Goal: Find specific page/section: Find specific page/section

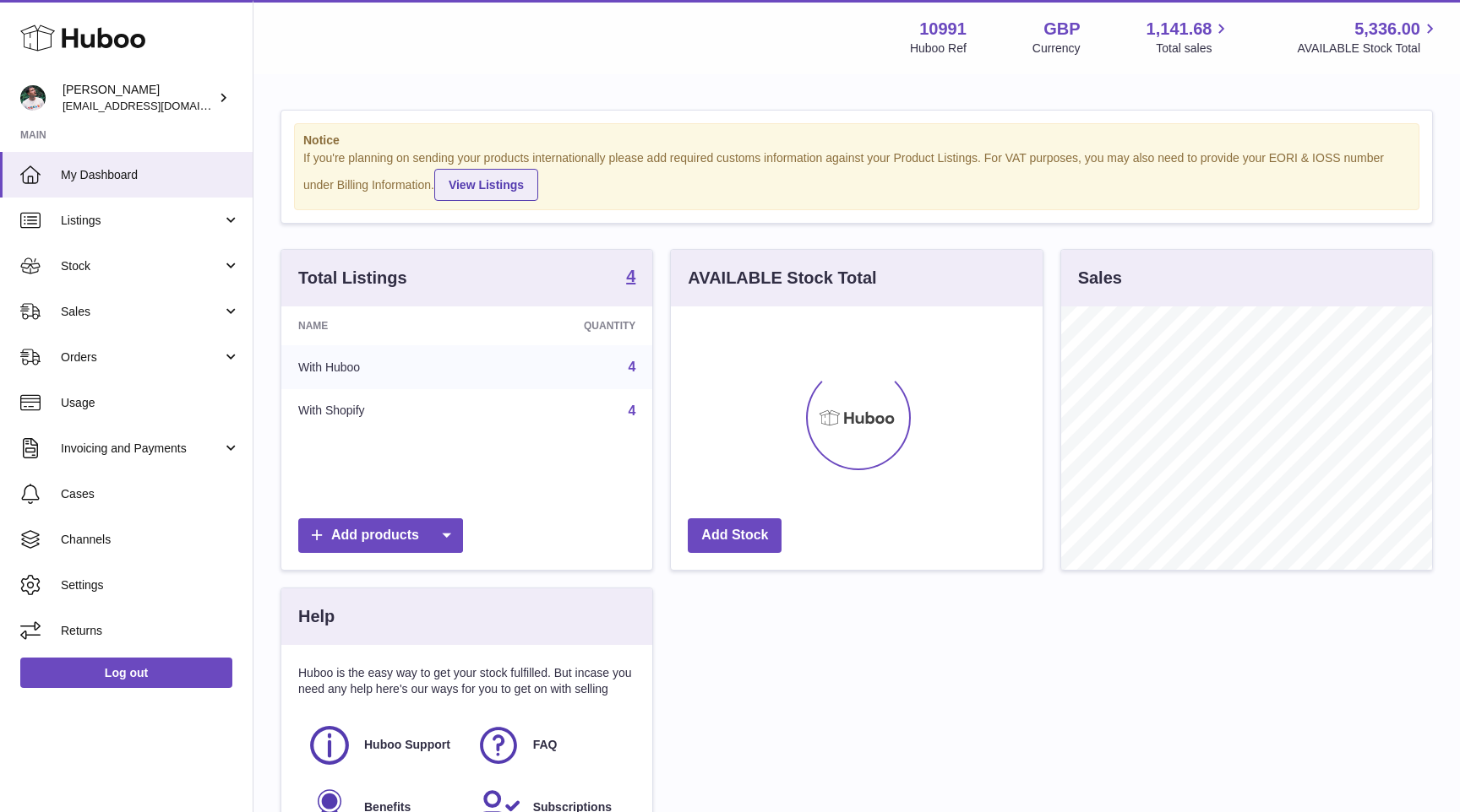
scroll to position [263, 371]
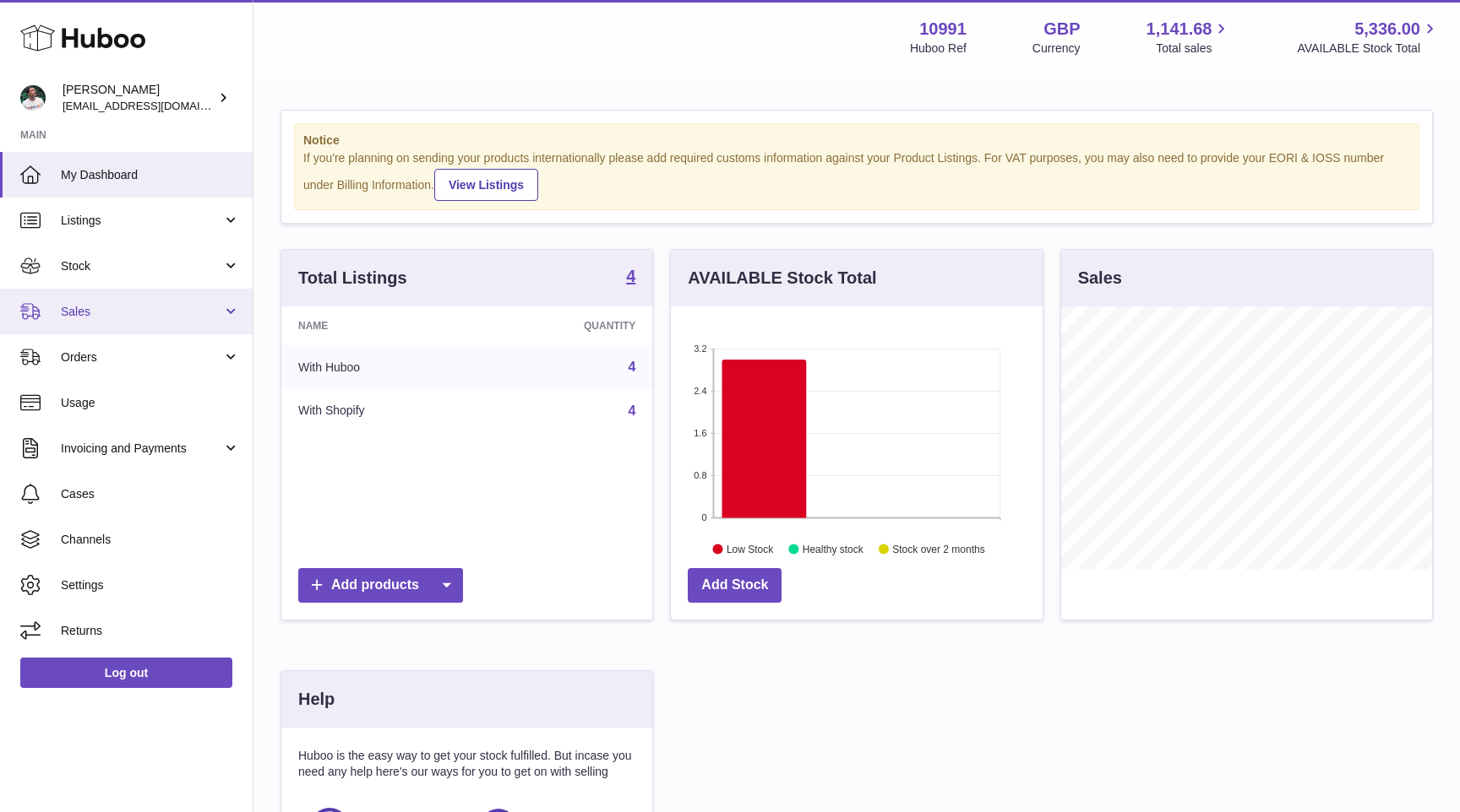
click at [144, 307] on span "Sales" at bounding box center [141, 312] width 161 height 16
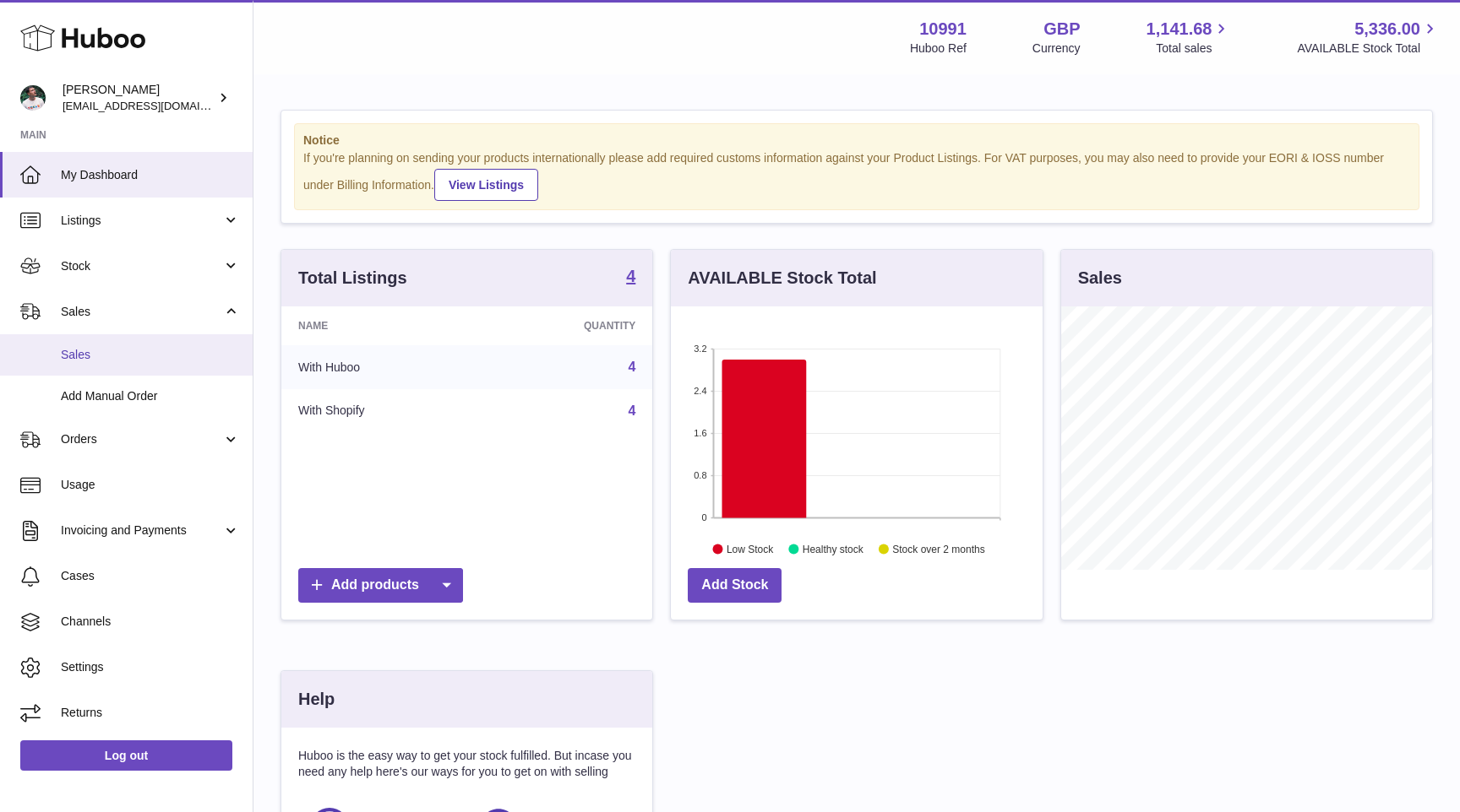
click at [142, 363] on link "Sales" at bounding box center [126, 354] width 252 height 41
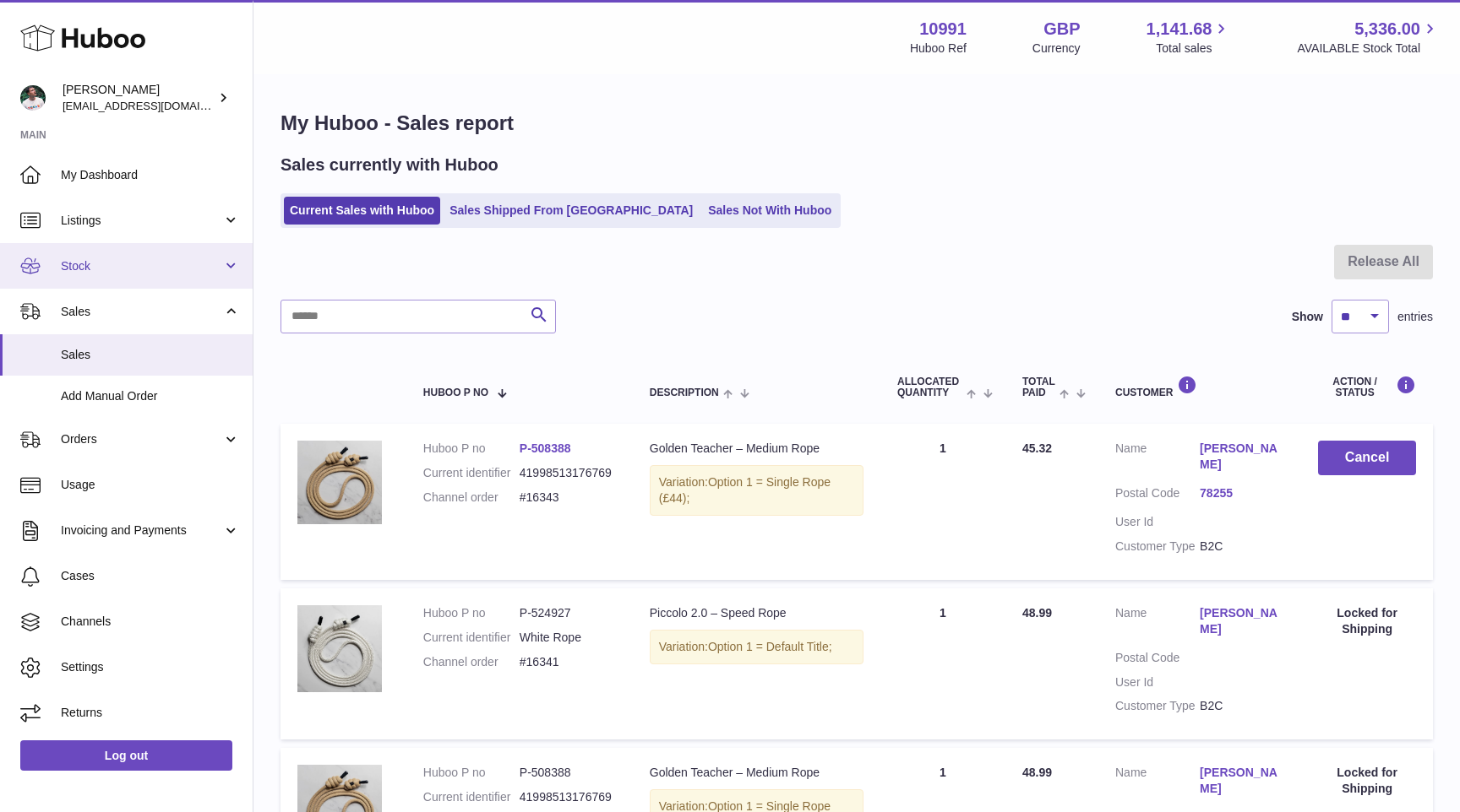
click at [153, 267] on span "Stock" at bounding box center [141, 266] width 161 height 16
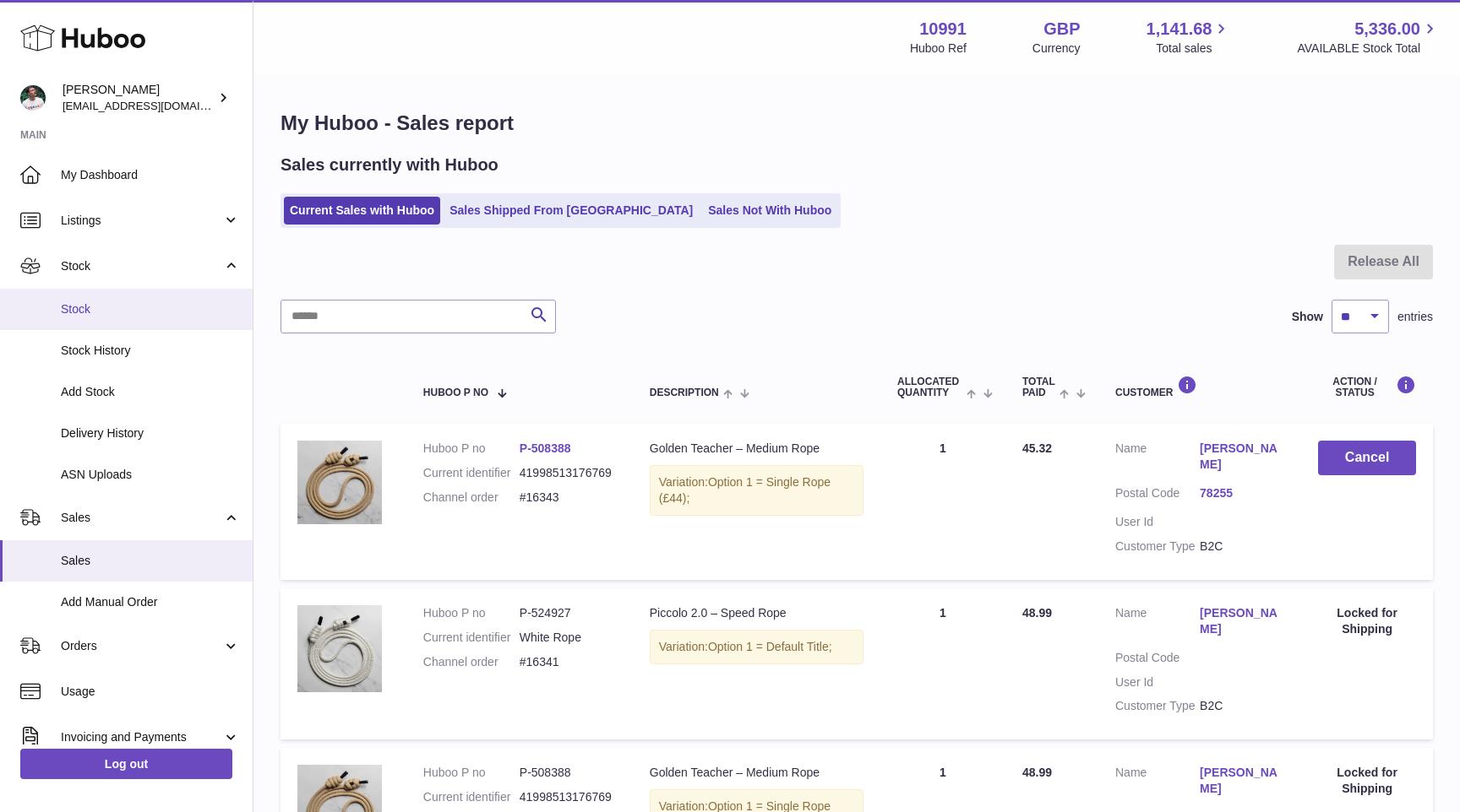
click at [144, 309] on span "Stock" at bounding box center [150, 309] width 179 height 16
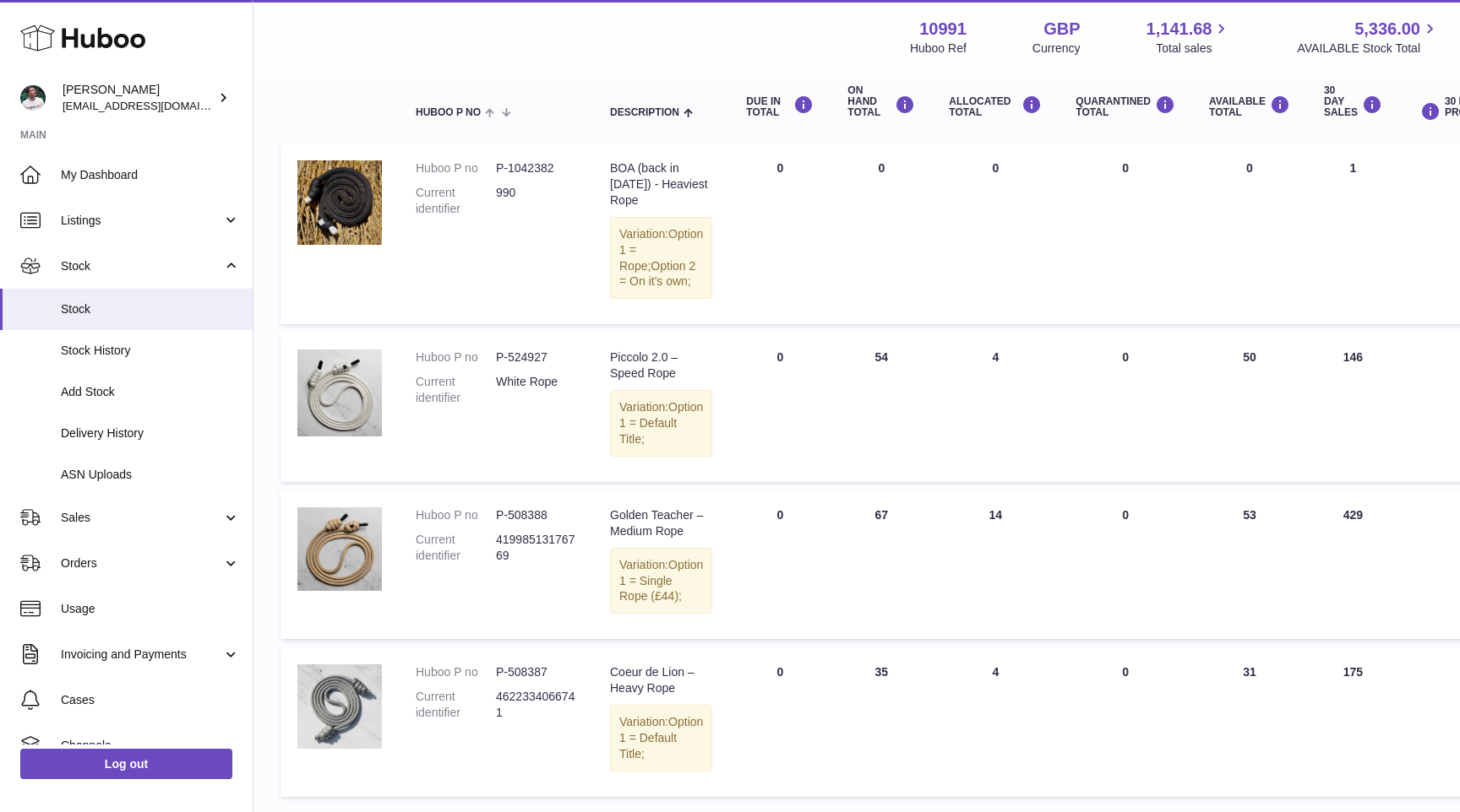
scroll to position [186, 0]
